Goal: Task Accomplishment & Management: Complete application form

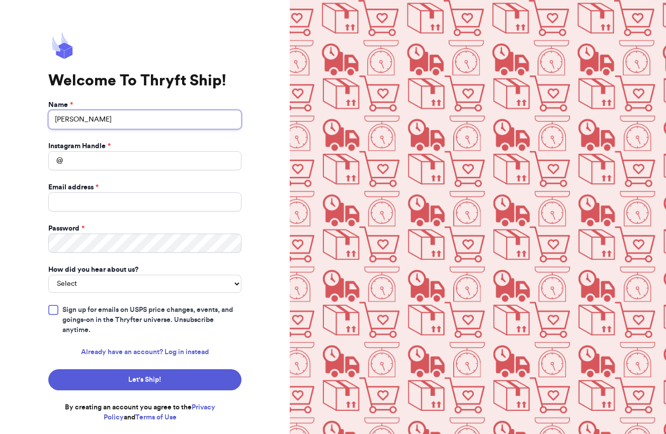
type input "[PERSON_NAME]"
click at [96, 168] on input "Instagram Handle *" at bounding box center [144, 160] width 193 height 19
type input "cpetty718"
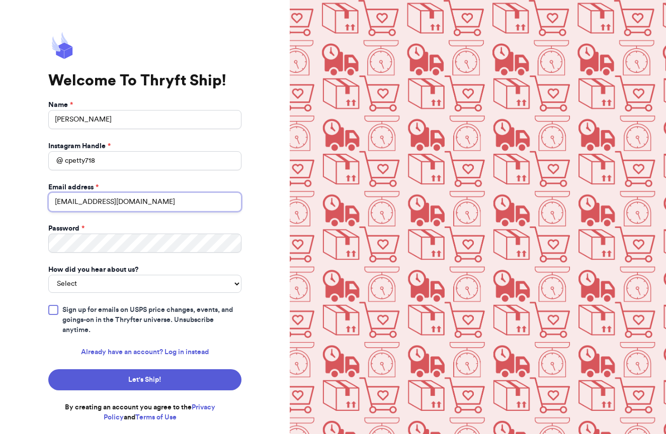
type input "[EMAIL_ADDRESS][DOMAIN_NAME]"
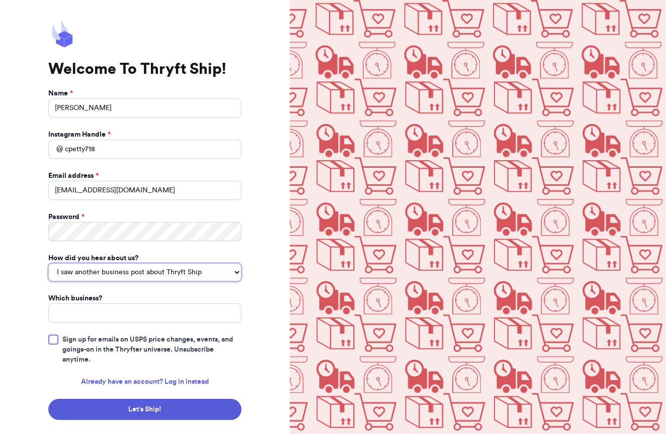
select select "instagram_ad"
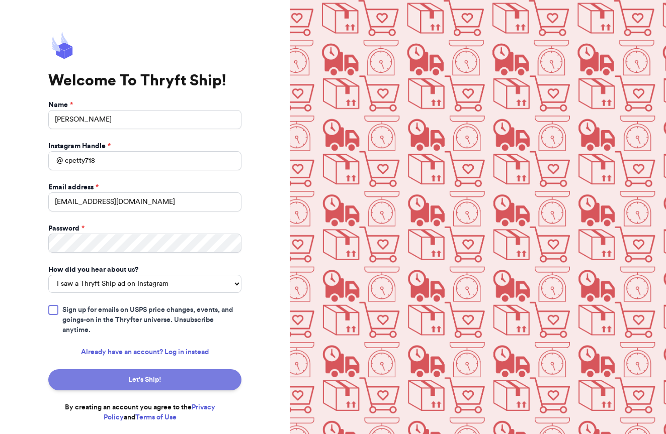
click at [121, 374] on button "Let's Ship!" at bounding box center [144, 379] width 193 height 21
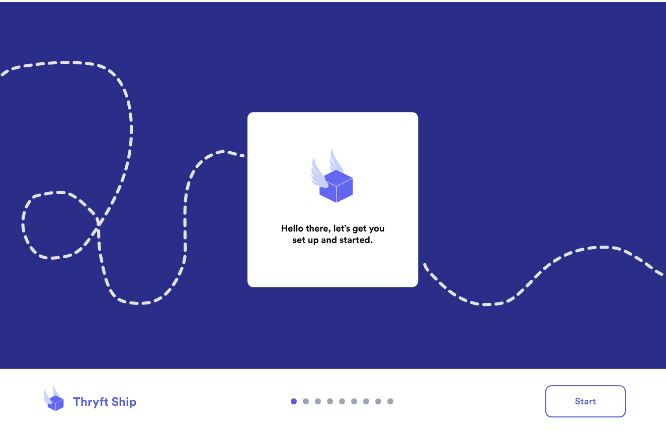
click at [319, 298] on img at bounding box center [333, 217] width 666 height 434
click at [606, 395] on button "Start" at bounding box center [585, 402] width 80 height 32
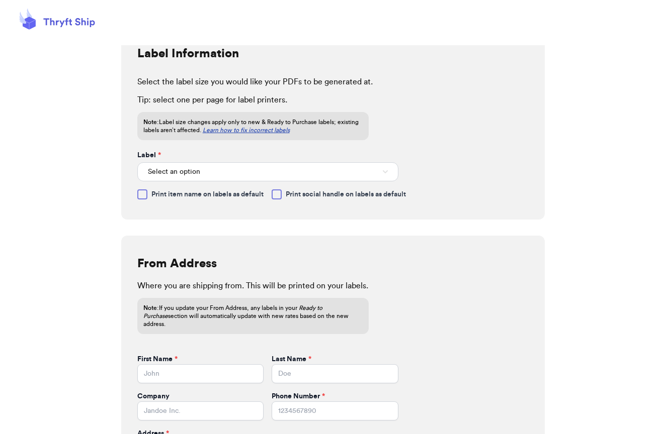
scroll to position [83, 0]
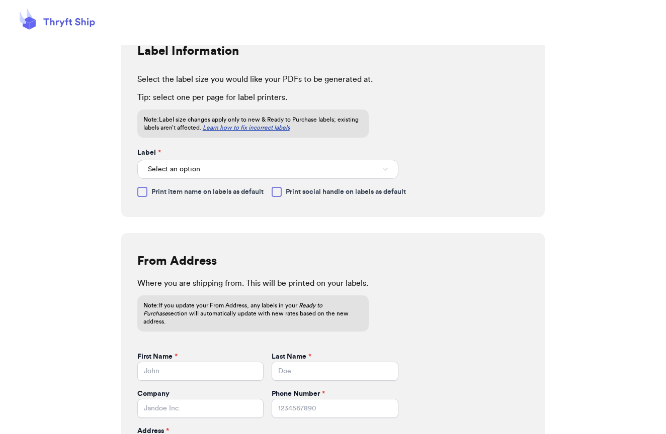
click at [190, 163] on button "Select an option" at bounding box center [267, 169] width 261 height 19
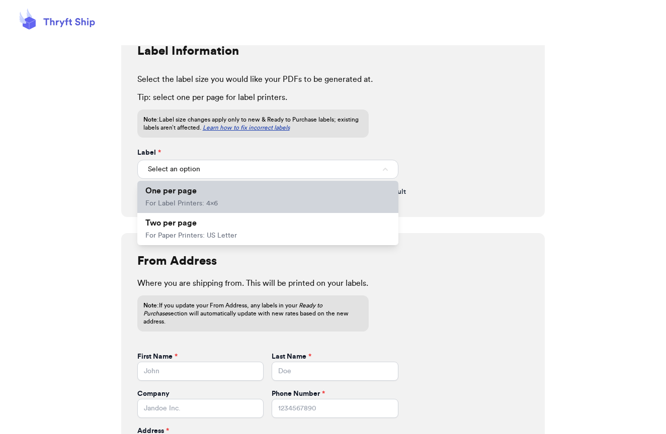
click at [184, 191] on span "One per page" at bounding box center [170, 191] width 51 height 8
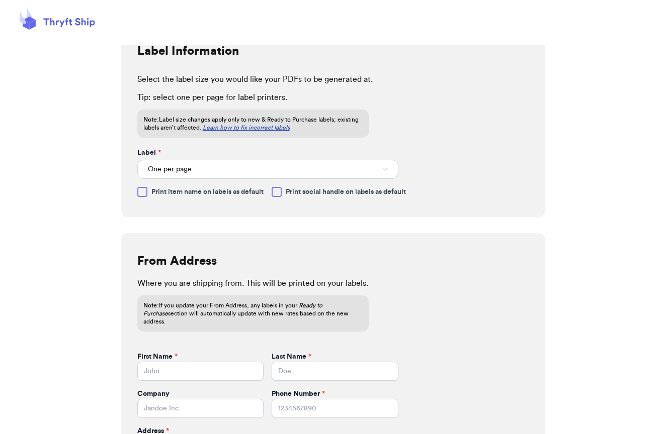
click at [212, 169] on button "One per page" at bounding box center [267, 169] width 261 height 19
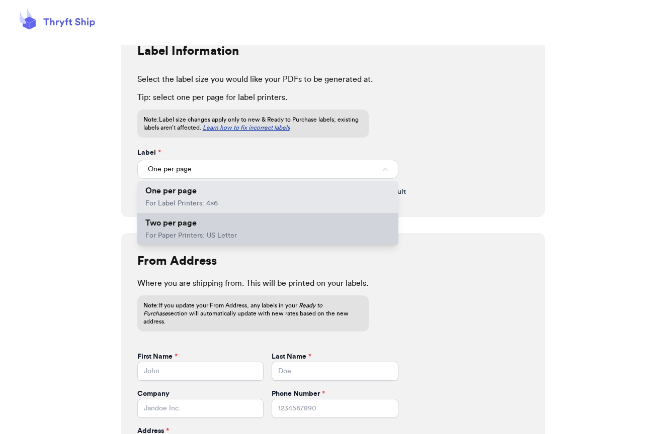
click at [185, 231] on li "Two per page For Paper Printers: US Letter" at bounding box center [267, 229] width 261 height 32
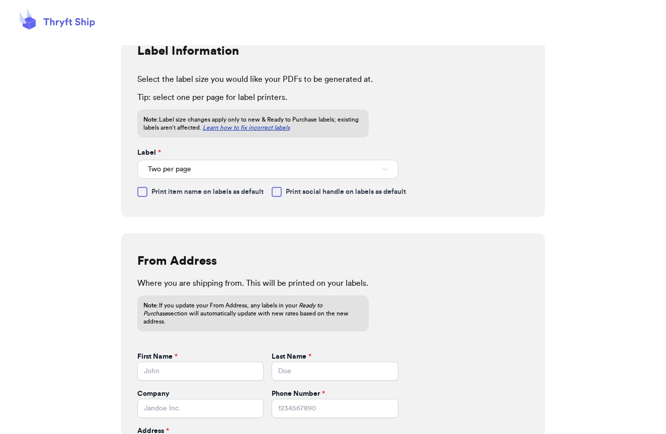
click at [144, 193] on div at bounding box center [142, 192] width 10 height 10
click at [0, 0] on input "Print item name on labels as default" at bounding box center [0, 0] width 0 height 0
click at [181, 226] on div "Label Information Select the label size you would like your PDFs to be generate…" at bounding box center [333, 294] width 424 height 543
click at [140, 191] on icon at bounding box center [142, 192] width 8 height 8
click at [0, 0] on input "Print item name on labels as default" at bounding box center [0, 0] width 0 height 0
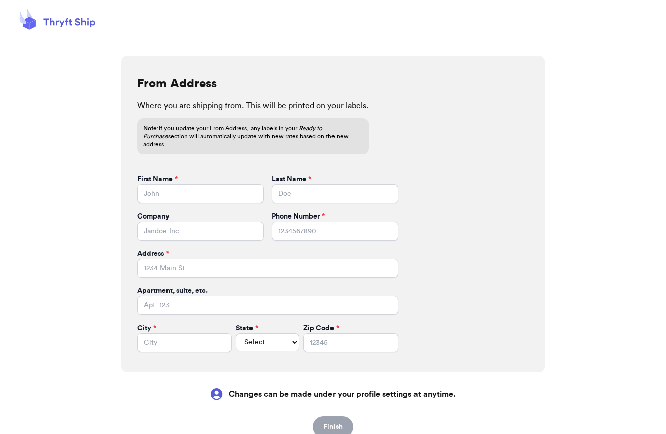
scroll to position [266, 0]
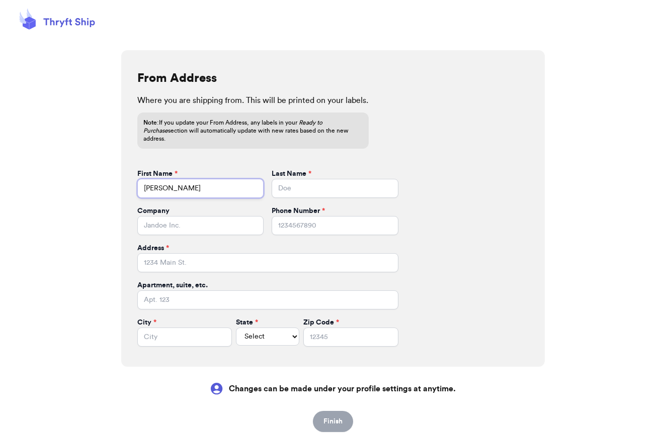
type input "[PERSON_NAME]"
type input "Petty"
type input "7123017125"
click at [210, 264] on form "First Name * Carrie Last Name * Petty Company Phone Number * 7123017125 Address…" at bounding box center [267, 258] width 261 height 178
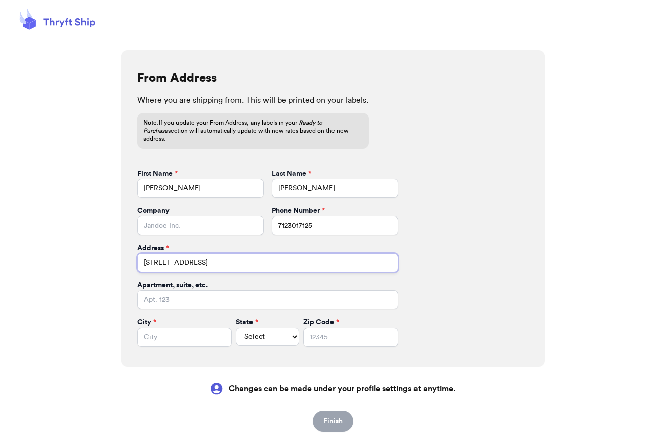
type input "4533 Cleveland St."
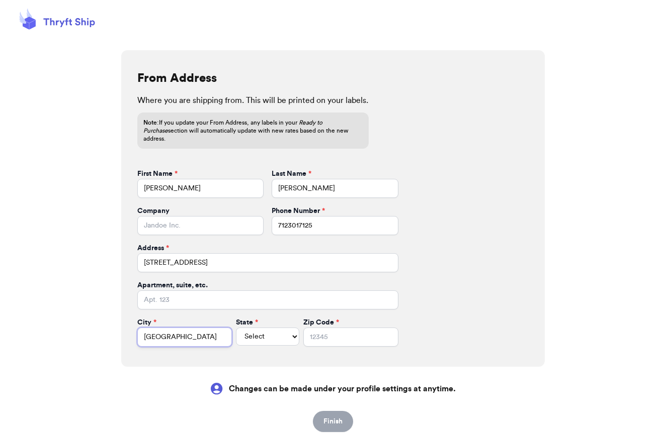
type input "Sioux City"
select select "IA"
type input "51108"
click at [343, 411] on button "Finish" at bounding box center [333, 421] width 40 height 21
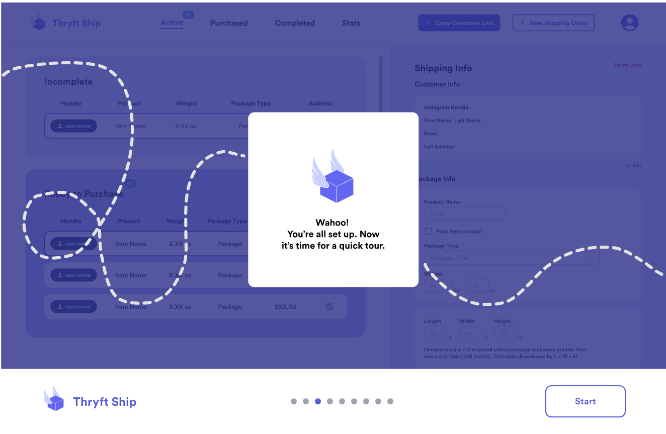
click at [375, 270] on img at bounding box center [333, 217] width 666 height 434
click at [583, 387] on button "Start" at bounding box center [585, 402] width 80 height 32
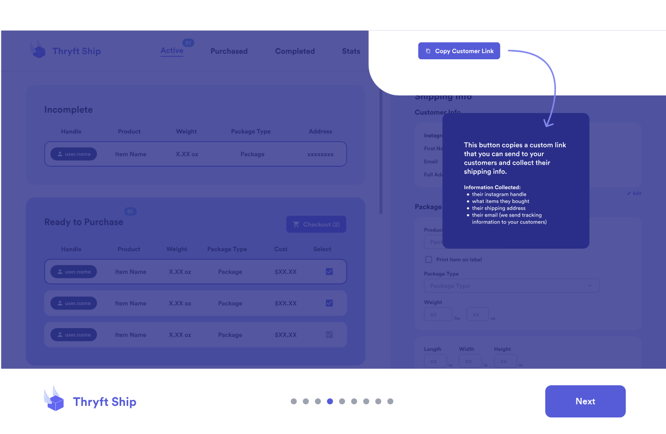
click at [578, 394] on button "Next" at bounding box center [585, 402] width 80 height 32
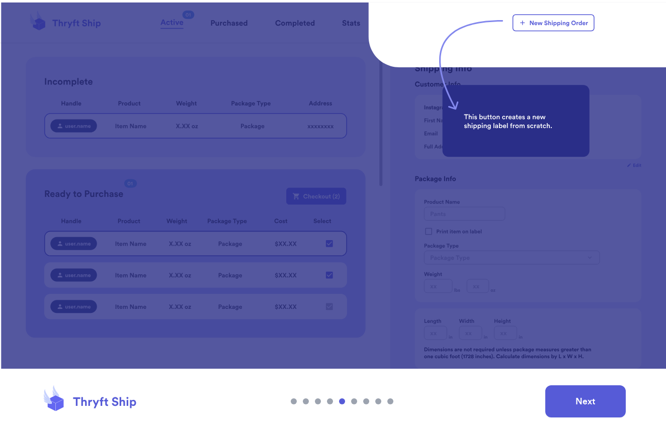
click at [578, 395] on button "Next" at bounding box center [585, 402] width 80 height 32
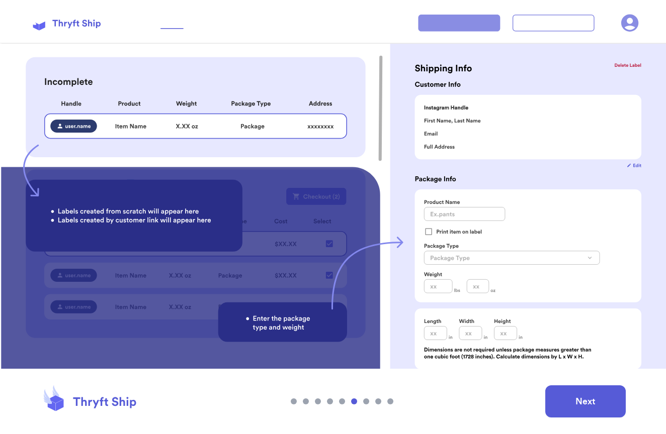
click at [578, 395] on button "Next" at bounding box center [585, 402] width 80 height 32
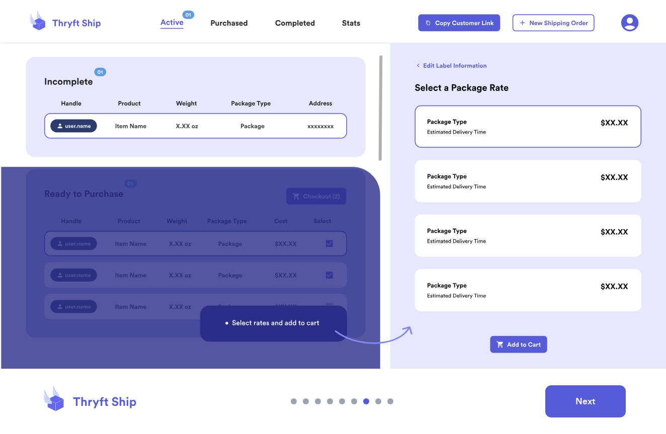
click at [578, 395] on button "Next" at bounding box center [585, 402] width 80 height 32
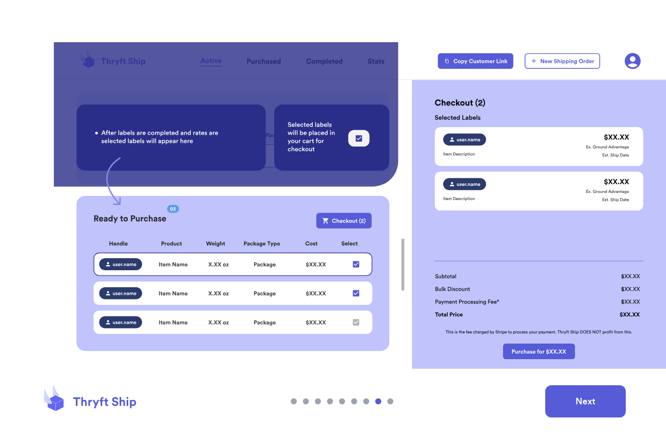
click at [578, 395] on button "Next" at bounding box center [585, 402] width 80 height 32
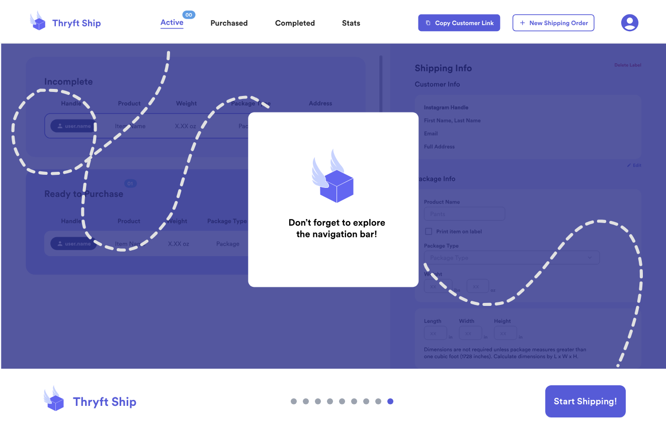
click at [578, 395] on button "Start Shipping!" at bounding box center [585, 402] width 80 height 32
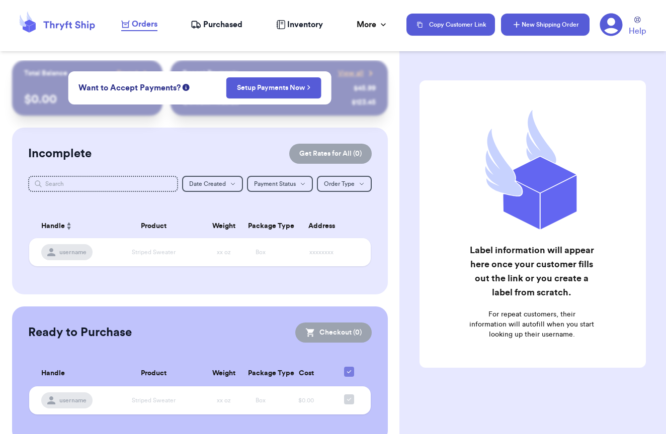
click at [524, 25] on button "New Shipping Order" at bounding box center [545, 25] width 88 height 22
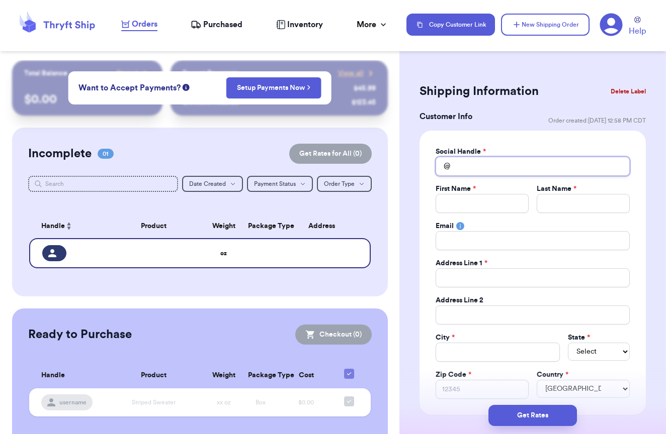
click at [491, 169] on input "Total Amount Paid" at bounding box center [532, 166] width 194 height 19
click at [476, 175] on input "Total Amount Paid" at bounding box center [532, 166] width 194 height 19
click at [476, 152] on label "Social Handle *" at bounding box center [460, 152] width 50 height 10
